Goal: Contribute content

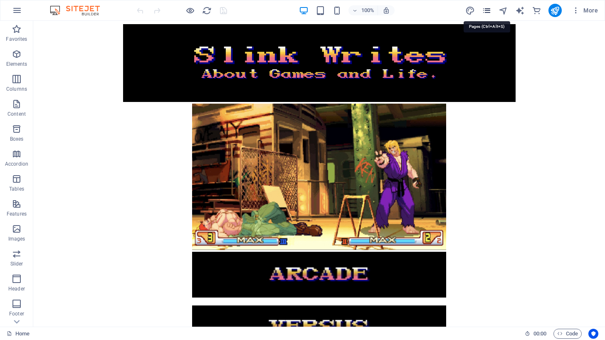
click at [486, 7] on icon "pages" at bounding box center [487, 11] width 10 height 10
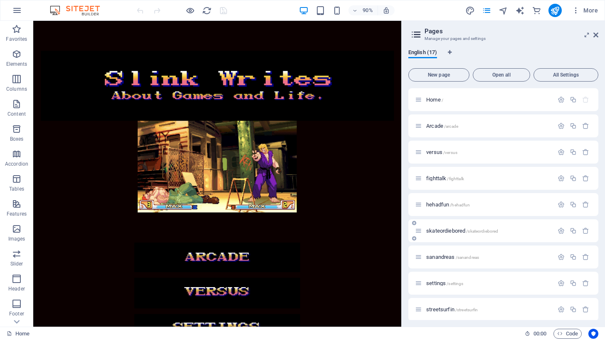
click at [532, 231] on p "skateordiebored /skateordiebored" at bounding box center [488, 230] width 125 height 5
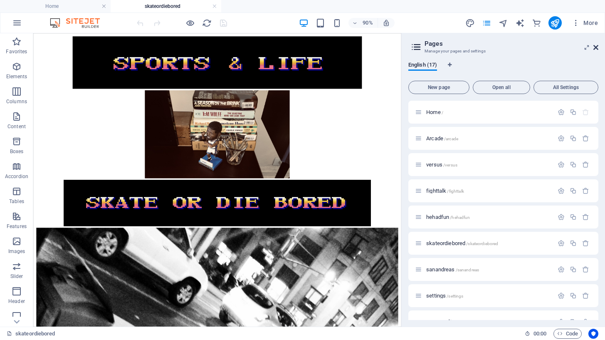
click at [596, 49] on icon at bounding box center [596, 47] width 5 height 7
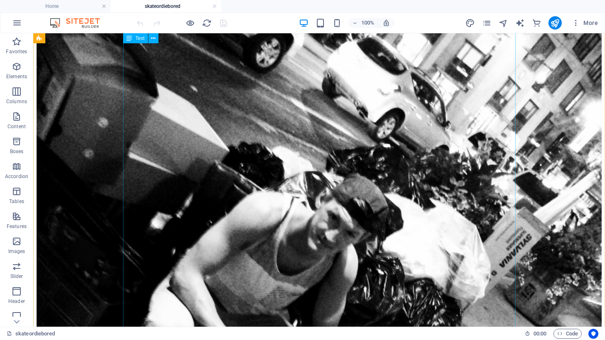
scroll to position [394, 0]
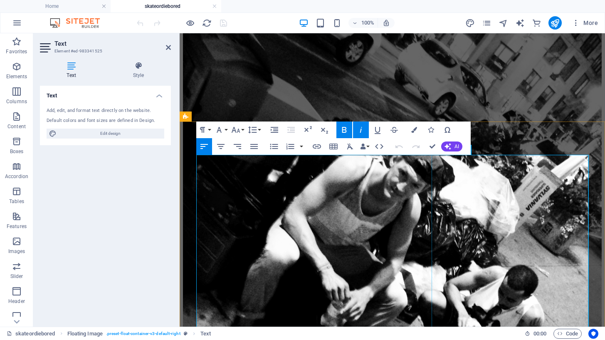
scroll to position [423, 0]
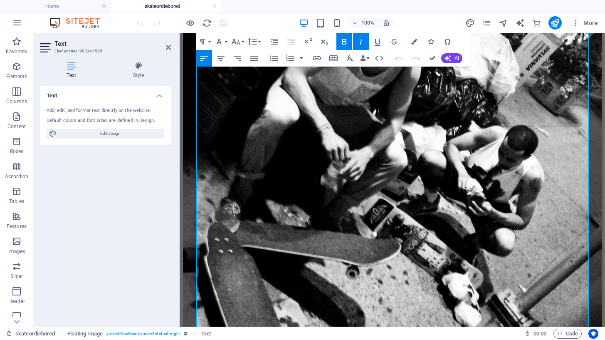
click at [167, 46] on icon at bounding box center [168, 47] width 5 height 7
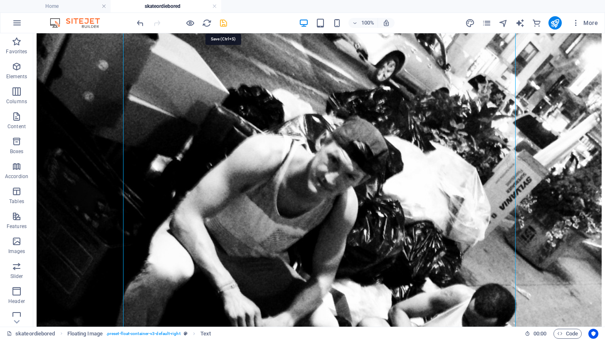
click at [224, 20] on icon "save" at bounding box center [224, 23] width 10 height 10
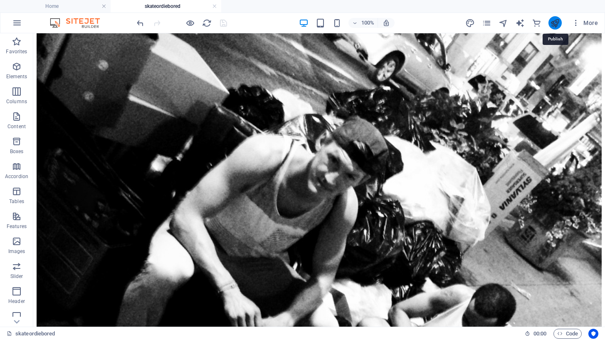
click at [560, 22] on button "publish" at bounding box center [555, 22] width 13 height 13
